Goal: Navigation & Orientation: Find specific page/section

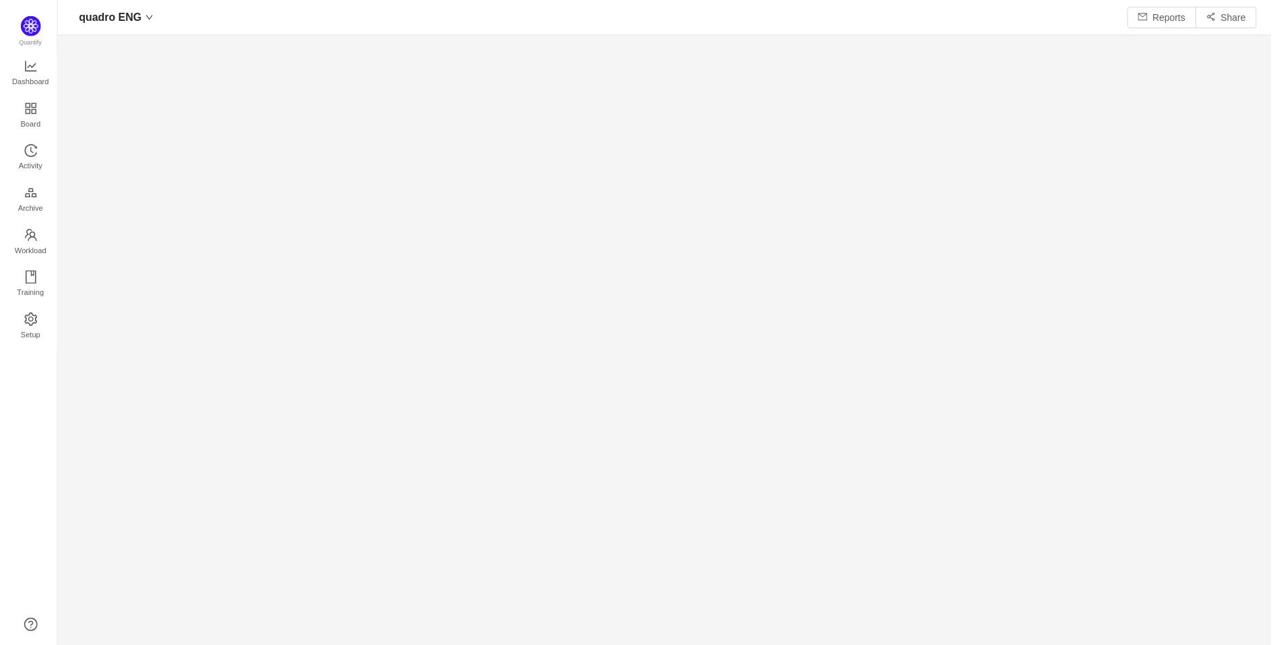
scroll to position [627, 1187]
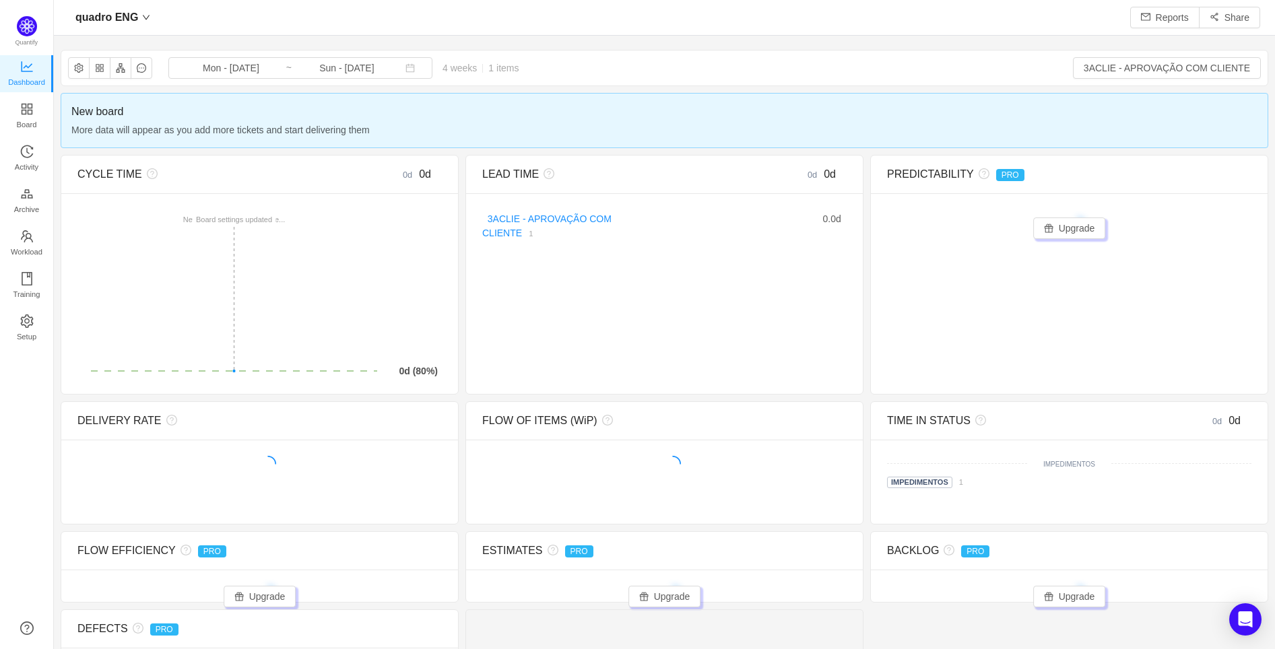
scroll to position [627, 1187]
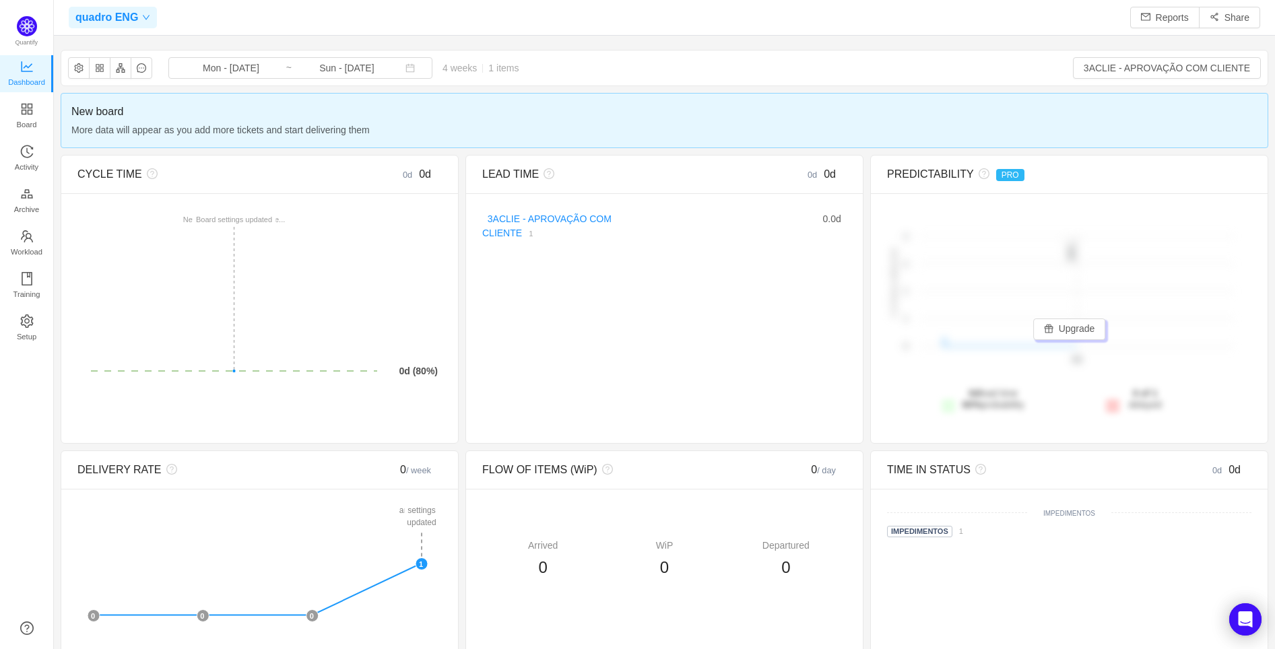
click at [140, 10] on div "quadro ENG" at bounding box center [113, 18] width 88 height 22
click at [567, 24] on div "quadro ENG Daily Meeting Reports Share" at bounding box center [664, 18] width 1191 height 22
click at [34, 335] on link "Setup" at bounding box center [26, 328] width 13 height 27
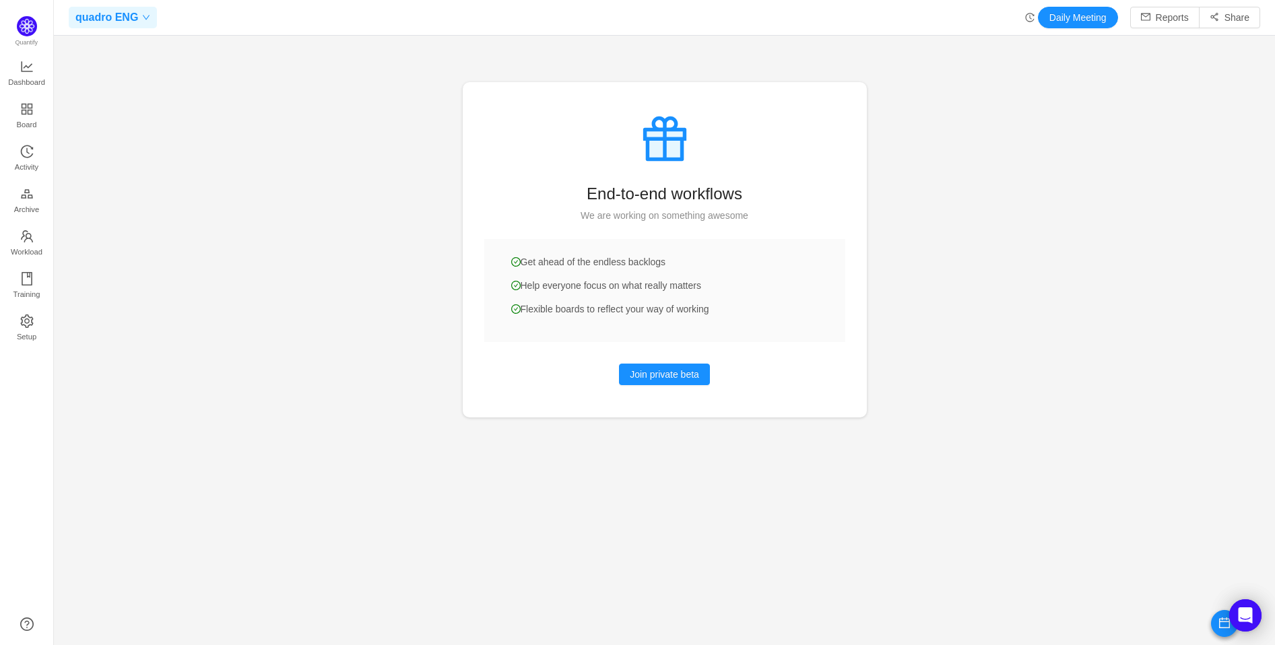
click at [110, 16] on span "quadro ENG" at bounding box center [106, 18] width 63 height 22
